Goal: Task Accomplishment & Management: Complete application form

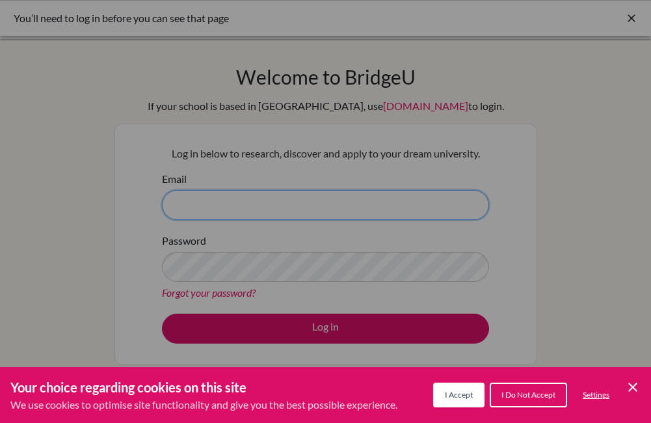
type input "[PERSON_NAME][EMAIL_ADDRESS][DOMAIN_NAME]"
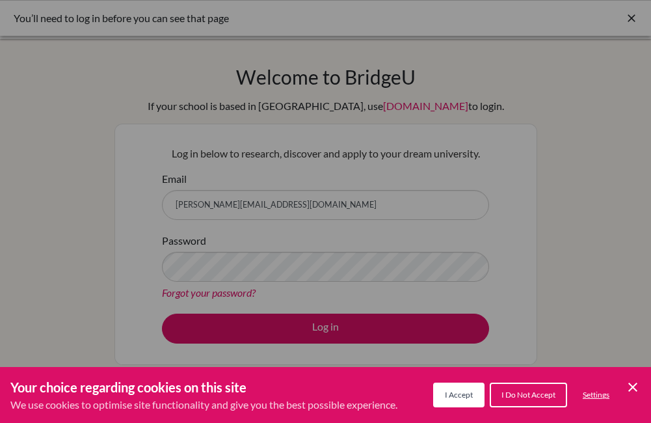
click at [328, 326] on div "Cookie Preferences" at bounding box center [325, 211] width 651 height 423
click at [459, 400] on button "I Accept" at bounding box center [458, 395] width 51 height 25
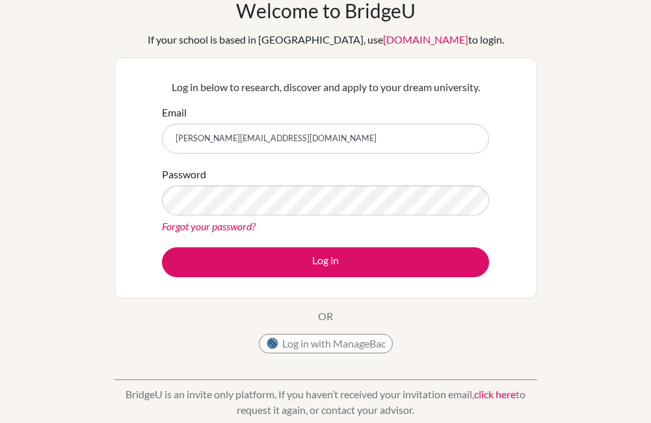
scroll to position [130, 0]
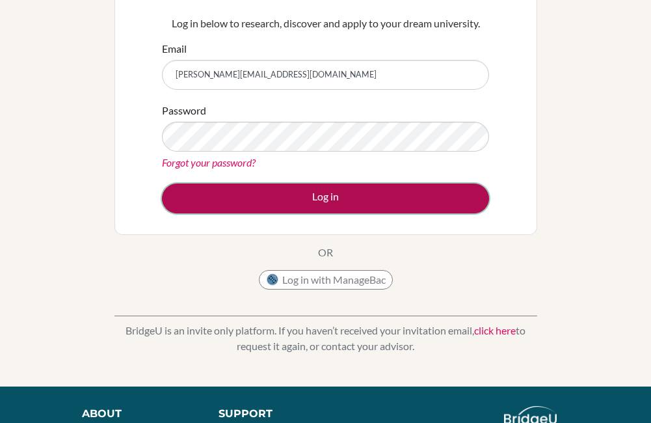
click at [330, 191] on button "Log in" at bounding box center [325, 198] width 327 height 30
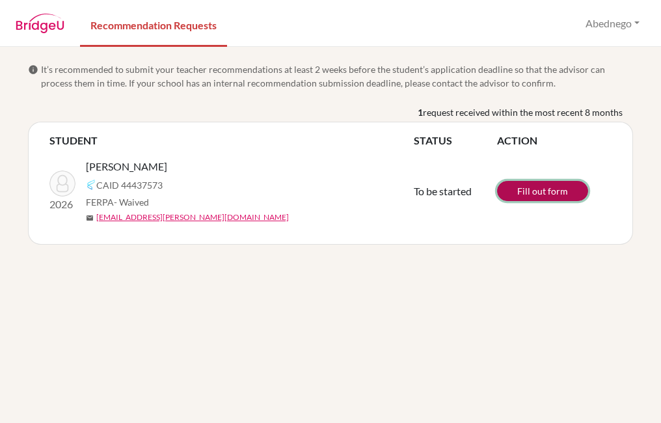
click at [533, 189] on link "Fill out form" at bounding box center [542, 191] width 91 height 20
